Goal: Information Seeking & Learning: Learn about a topic

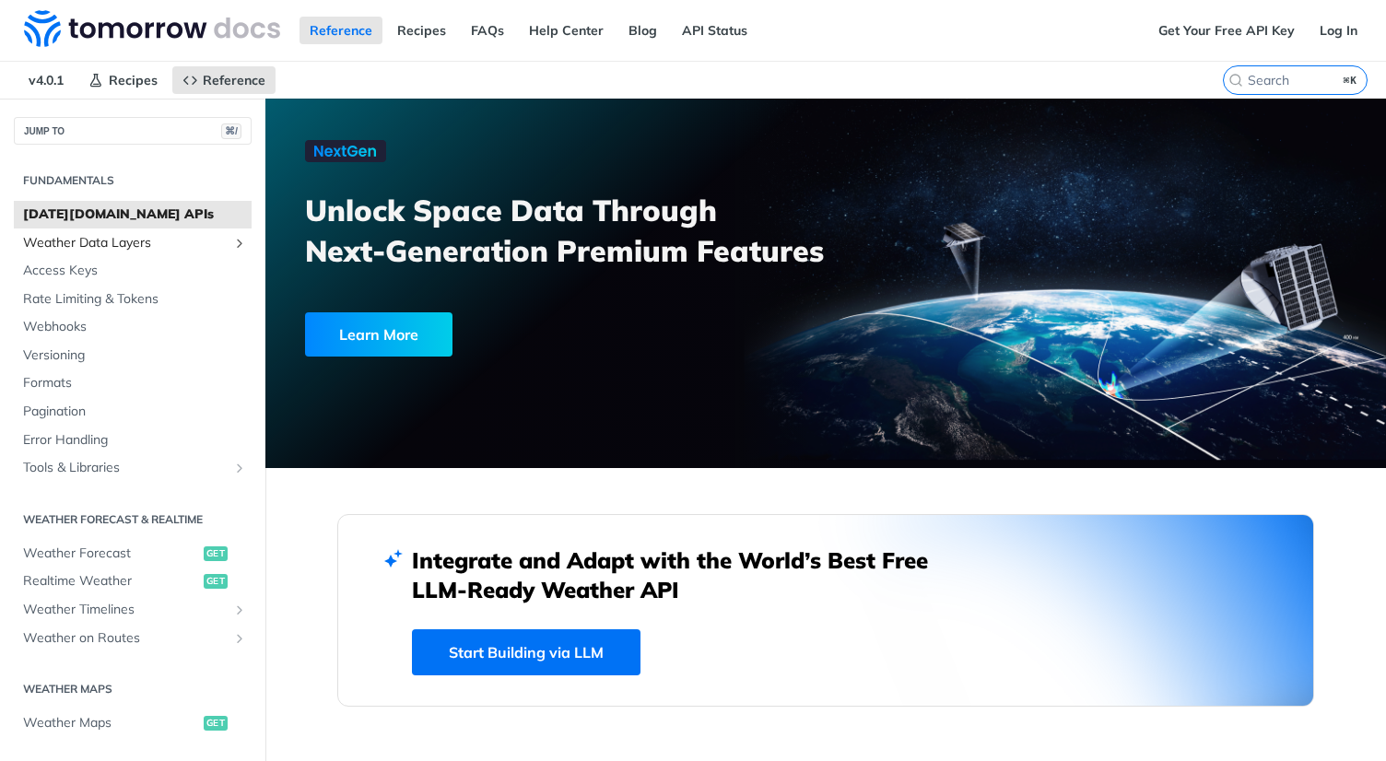
click at [105, 237] on span "Weather Data Layers" at bounding box center [125, 243] width 205 height 18
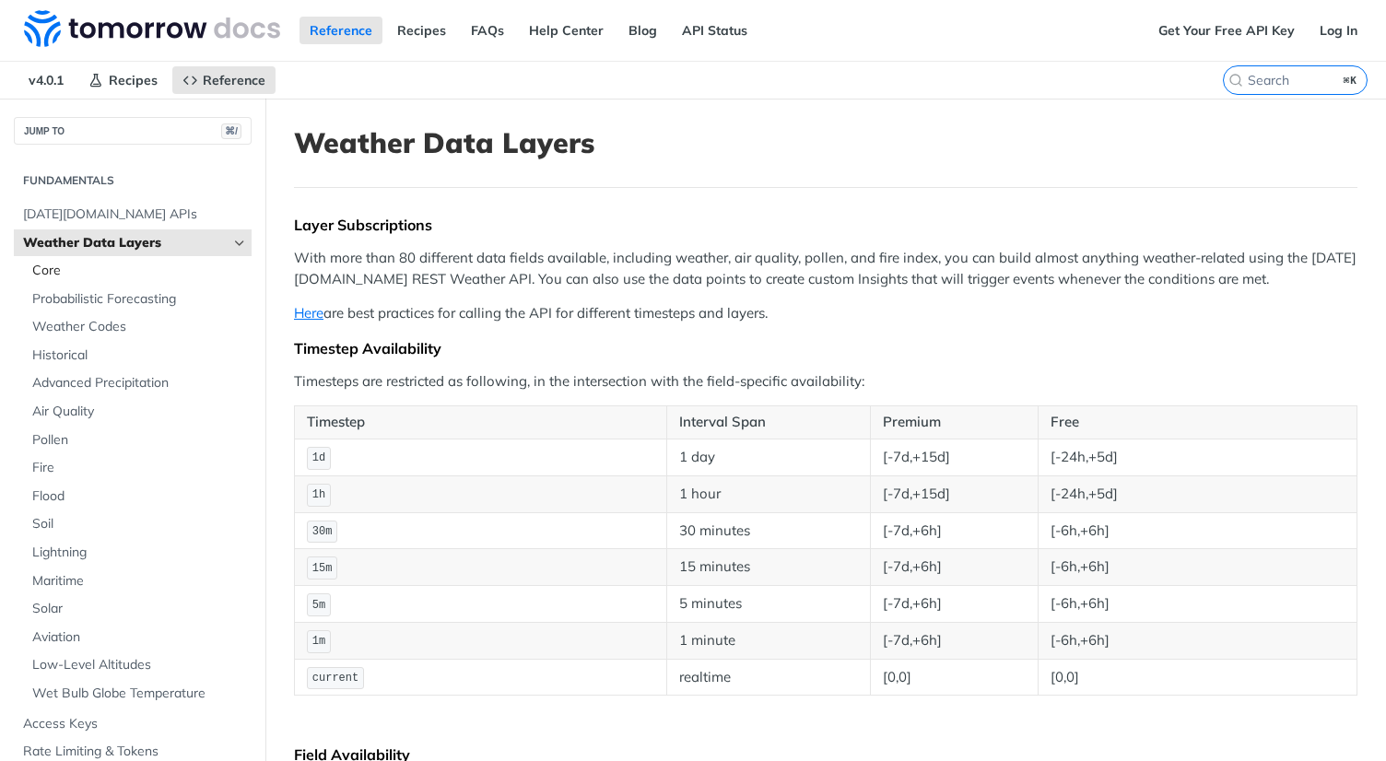
click at [84, 265] on span "Core" at bounding box center [139, 271] width 215 height 18
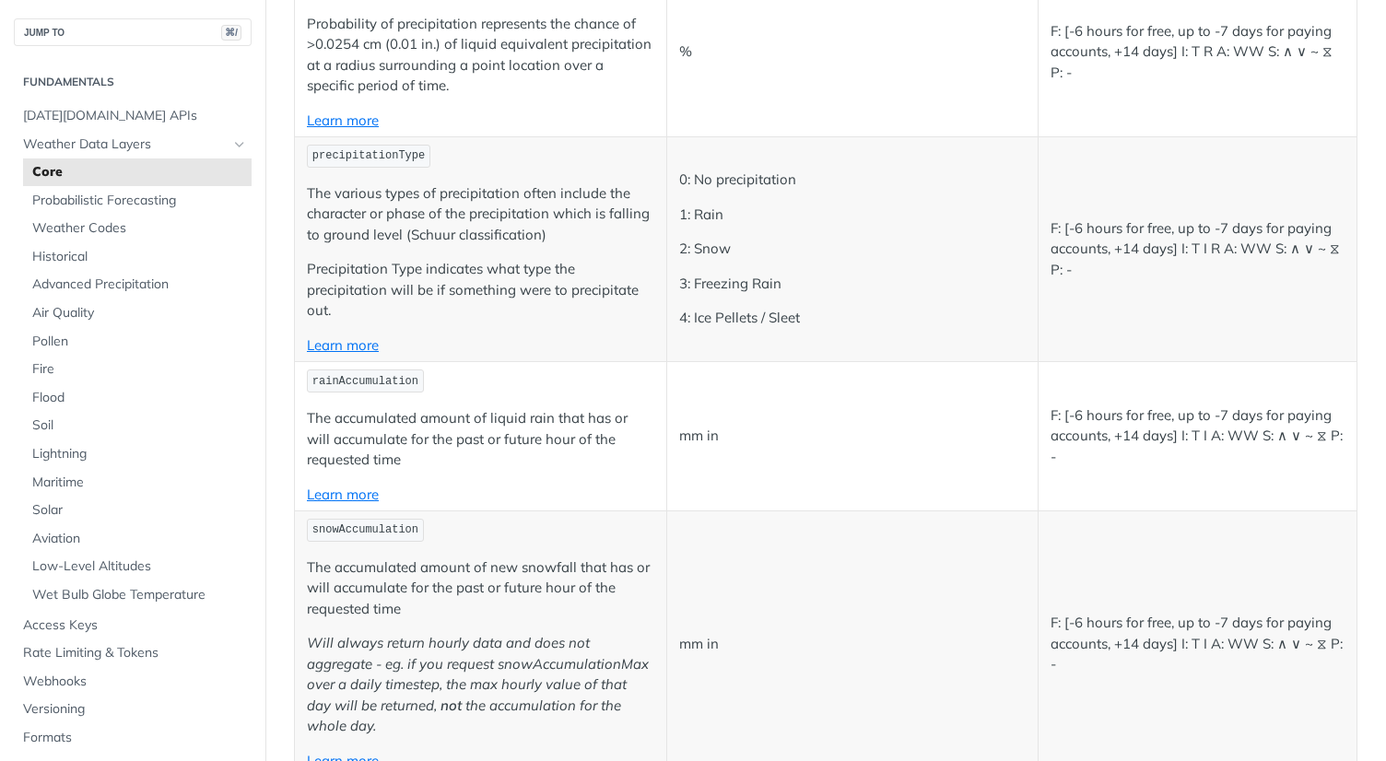
scroll to position [4578, 0]
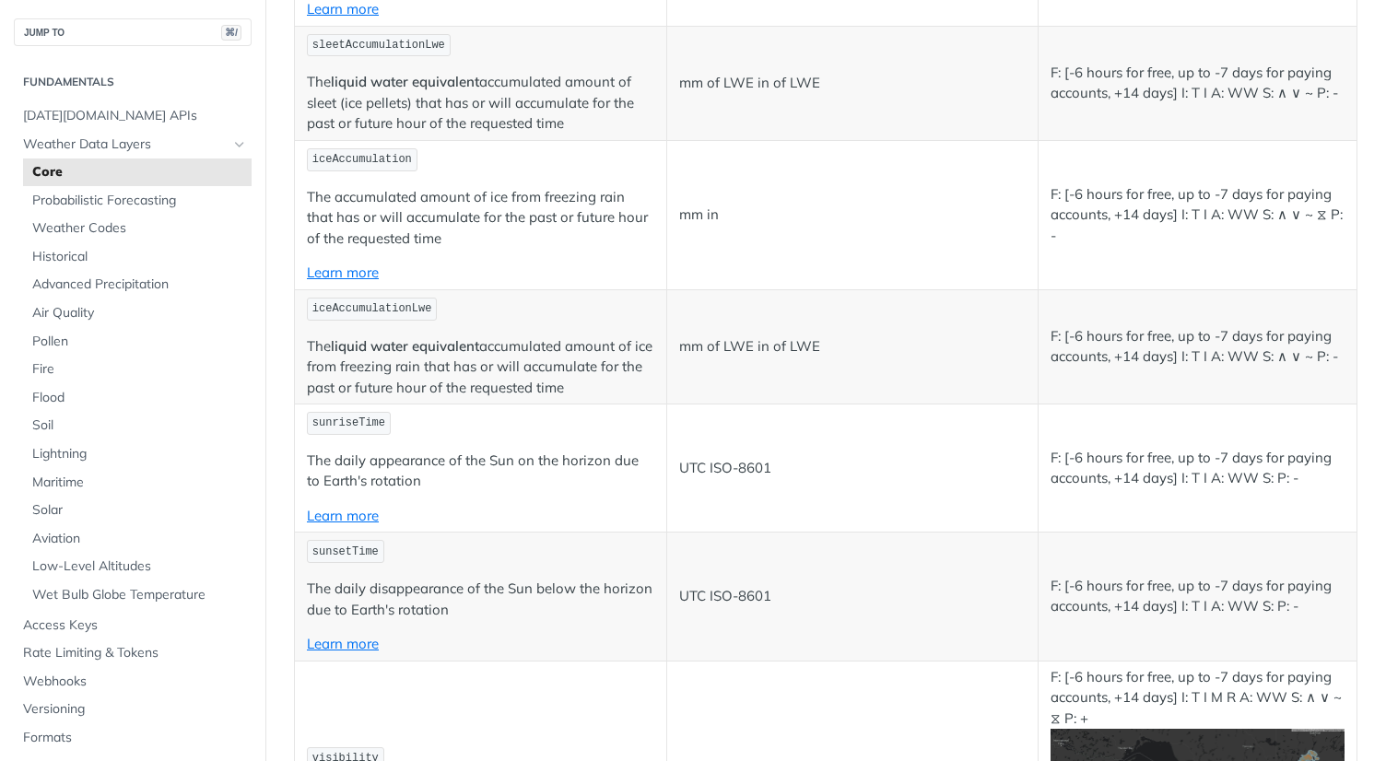
copy span "rainAccumulation"
